Goal: Information Seeking & Learning: Learn about a topic

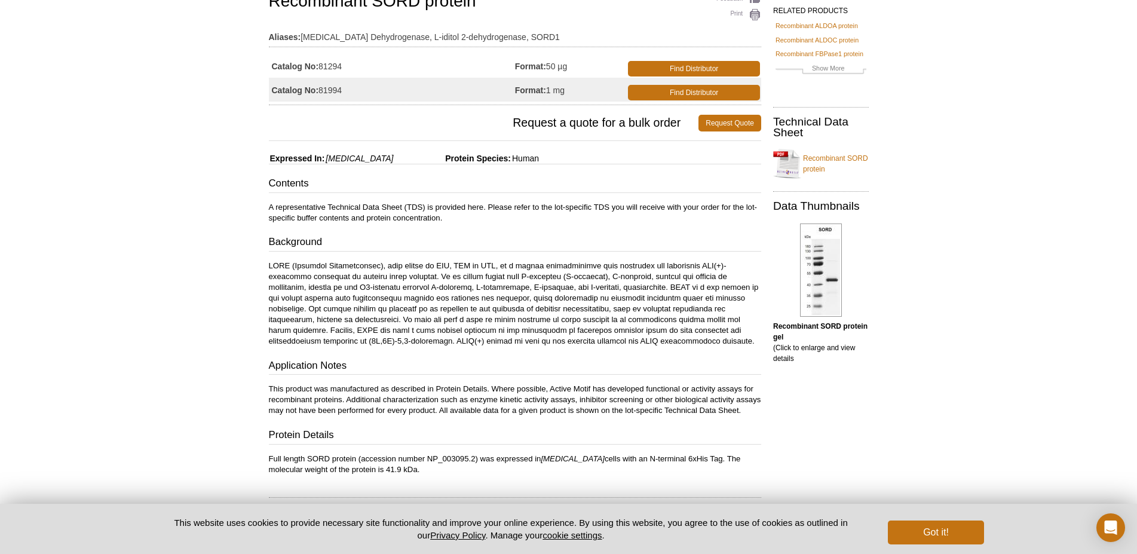
scroll to position [116, 0]
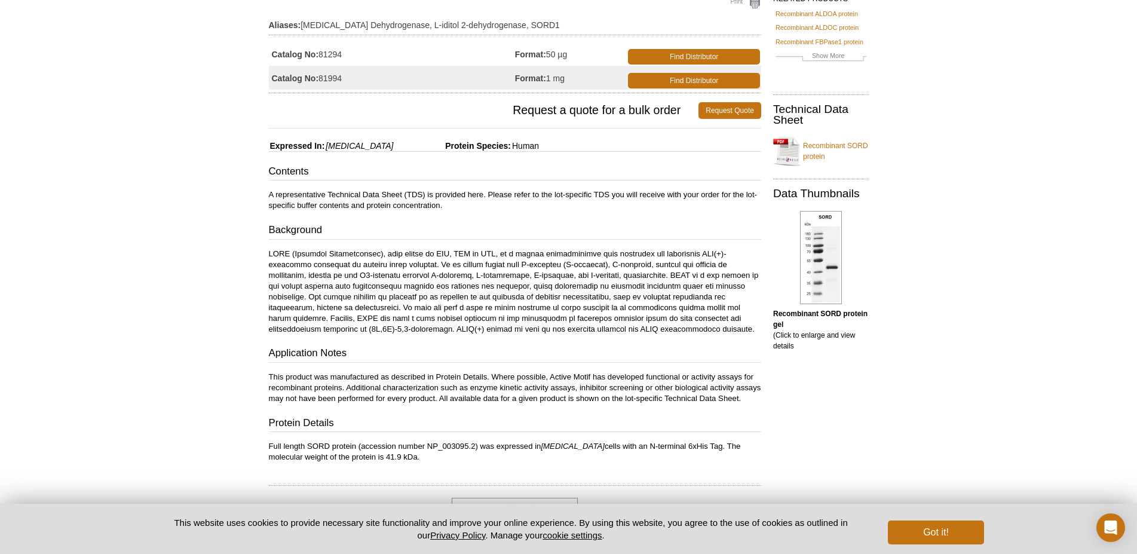
click at [502, 268] on p at bounding box center [515, 292] width 492 height 86
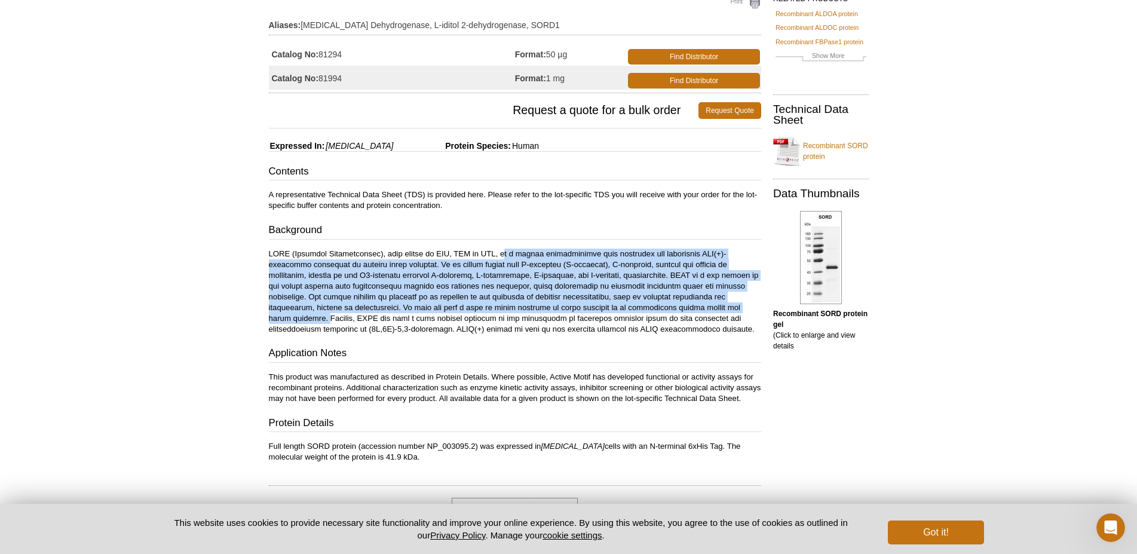
drag, startPoint x: 505, startPoint y: 255, endPoint x: 616, endPoint y: 309, distance: 123.7
click at [616, 309] on p at bounding box center [515, 292] width 492 height 86
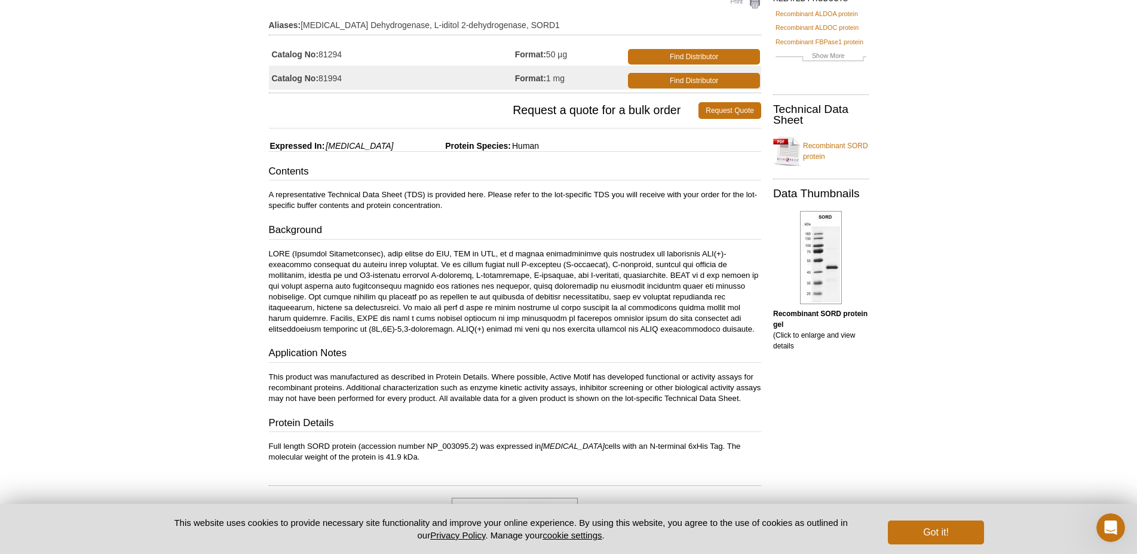
click at [422, 364] on div "Contents A representative Technical Data Sheet (TDS) is provided here. Please r…" at bounding box center [515, 313] width 492 height 298
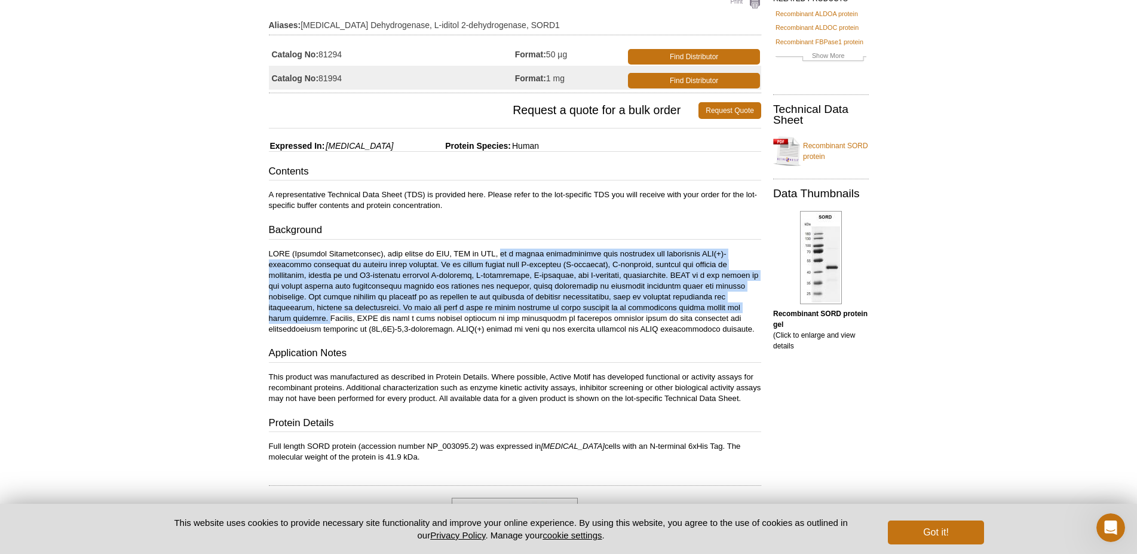
drag, startPoint x: 503, startPoint y: 254, endPoint x: 616, endPoint y: 311, distance: 126.6
click at [616, 311] on p at bounding box center [515, 292] width 492 height 86
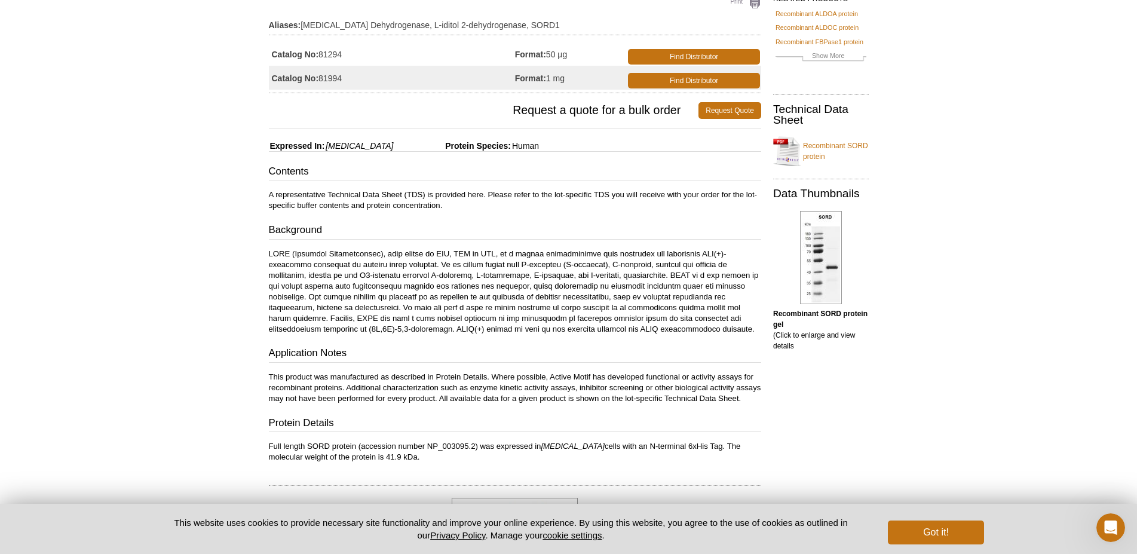
click at [1062, 210] on div "Active Motif Logo Enabling Epigenetics Research 0 Search Skip to content Active…" at bounding box center [568, 494] width 1137 height 1220
click at [575, 243] on div "Contents A representative Technical Data Sheet (TDS) is provided here. Please r…" at bounding box center [515, 313] width 492 height 298
click at [472, 272] on p at bounding box center [515, 292] width 492 height 86
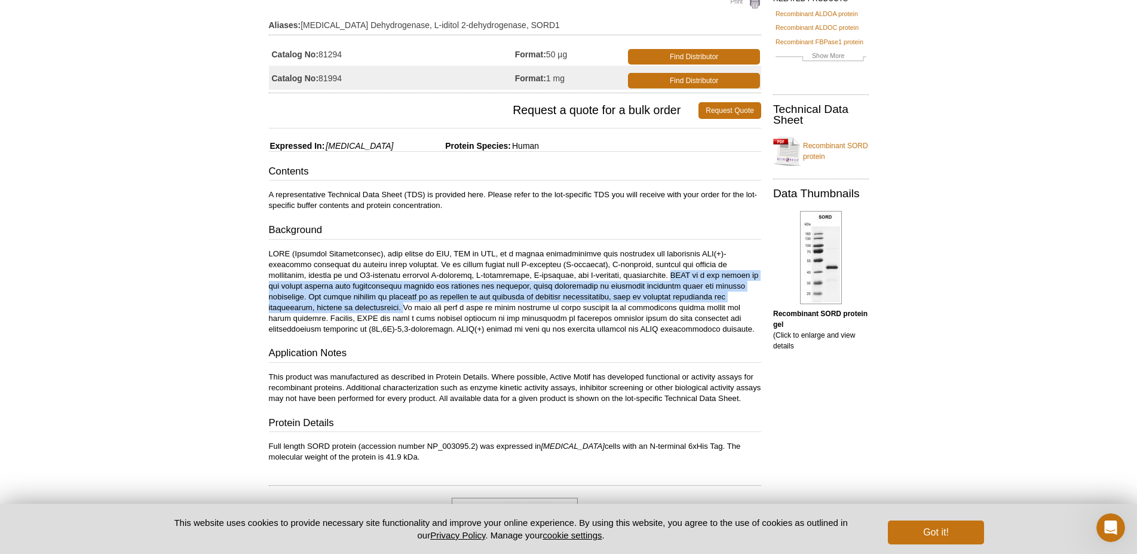
drag, startPoint x: 561, startPoint y: 276, endPoint x: 740, endPoint y: 295, distance: 179.6
click at [740, 295] on p at bounding box center [515, 292] width 492 height 86
click at [610, 283] on p at bounding box center [515, 292] width 492 height 86
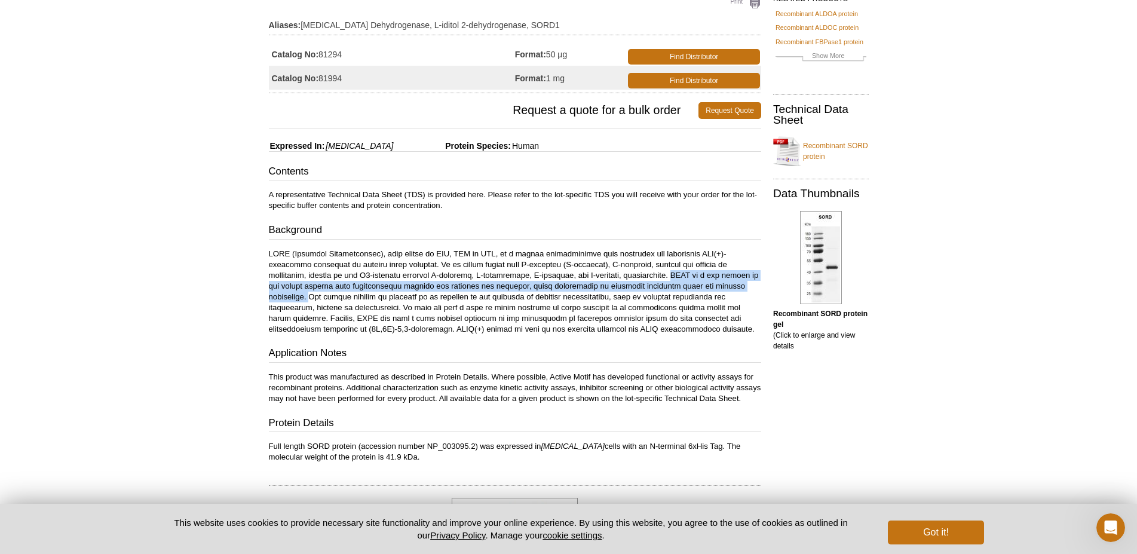
drag, startPoint x: 561, startPoint y: 274, endPoint x: 675, endPoint y: 284, distance: 114.5
click at [675, 284] on p at bounding box center [515, 292] width 492 height 86
copy p "SORD is a key enzyme in the polyol pathway that interconverts glucose and fruct…"
